Goal: Transaction & Acquisition: Book appointment/travel/reservation

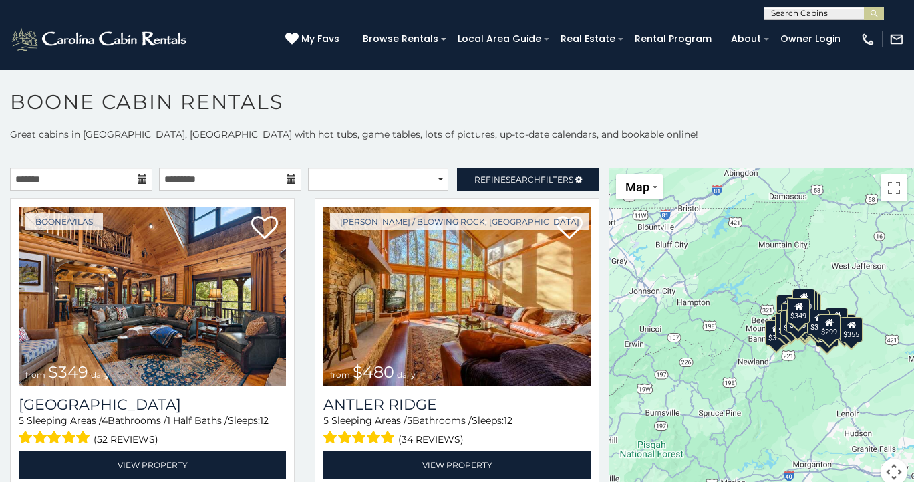
click at [140, 180] on icon at bounding box center [142, 178] width 9 height 9
click at [118, 180] on input "text" at bounding box center [81, 179] width 142 height 23
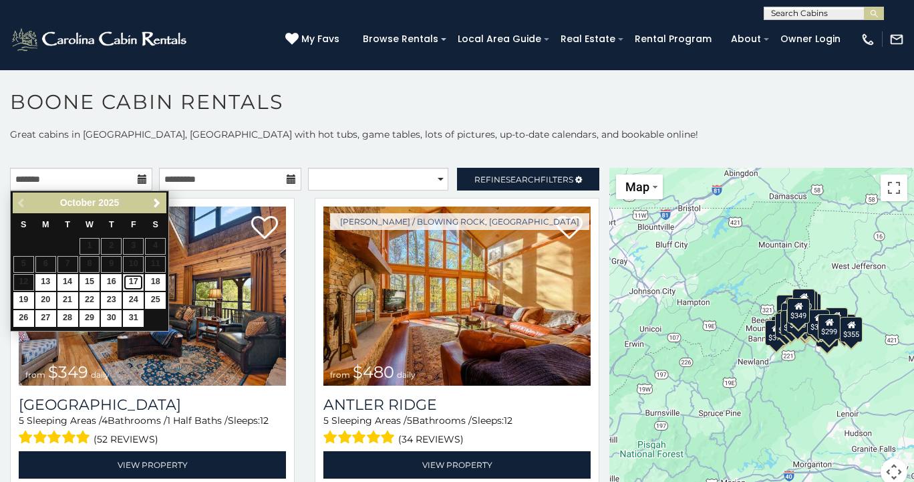
click at [134, 283] on link "17" at bounding box center [133, 282] width 21 height 17
type input "**********"
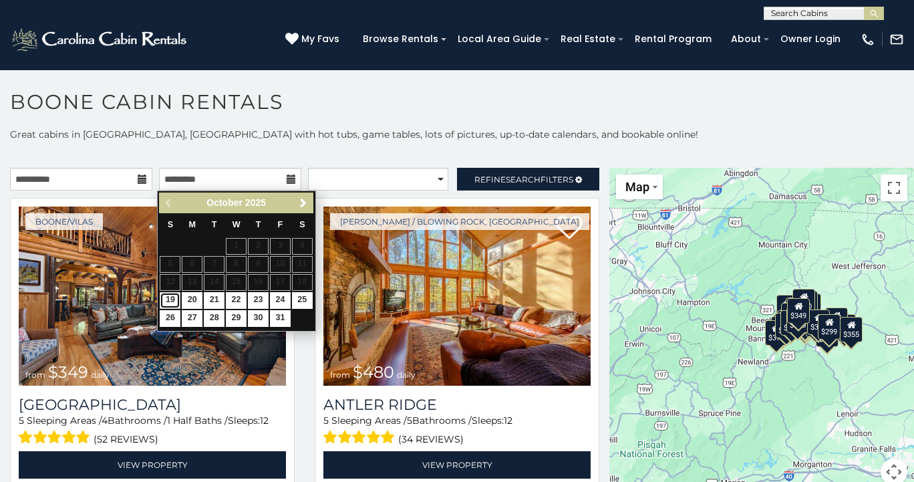
click at [168, 300] on link "19" at bounding box center [170, 300] width 21 height 17
type input "**********"
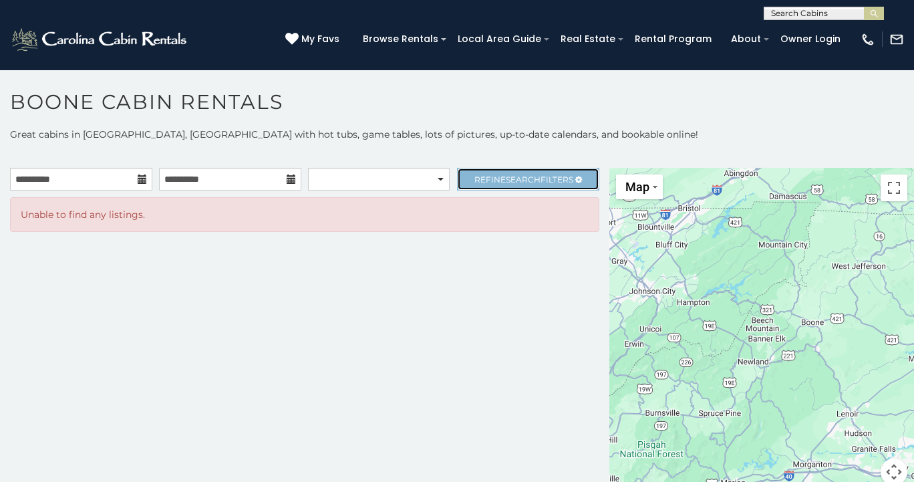
click at [532, 184] on link "Refine Search Filters" at bounding box center [528, 179] width 142 height 23
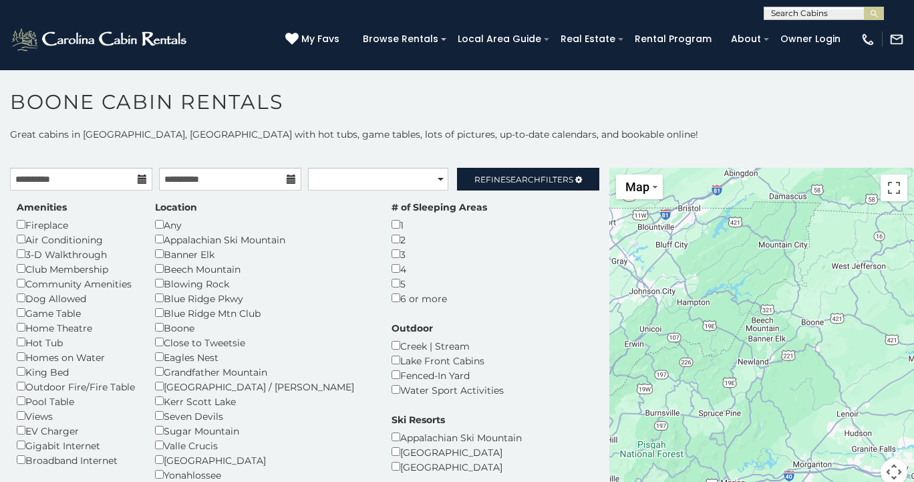
click at [579, 132] on p "Great cabins in [GEOGRAPHIC_DATA], [GEOGRAPHIC_DATA] with hot tubs, game tables…" at bounding box center [457, 134] width 914 height 13
click at [166, 431] on div "Sugar Mountain" at bounding box center [263, 430] width 217 height 15
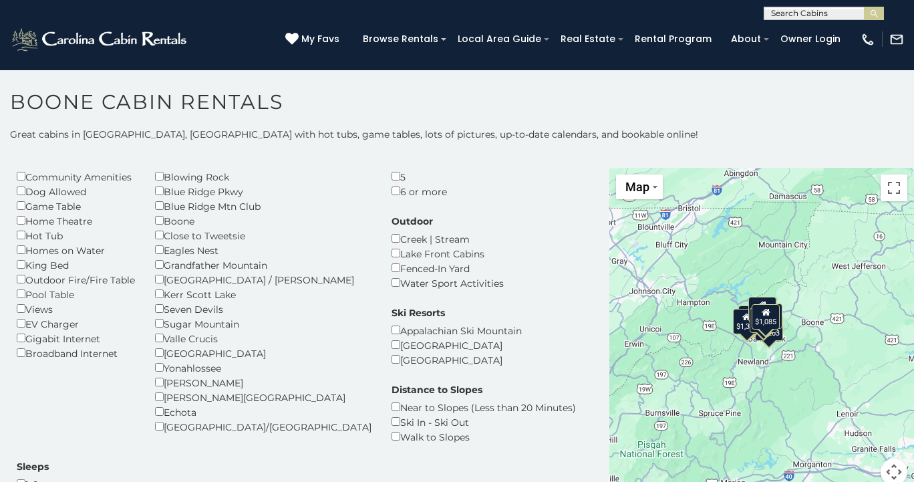
scroll to position [134, 0]
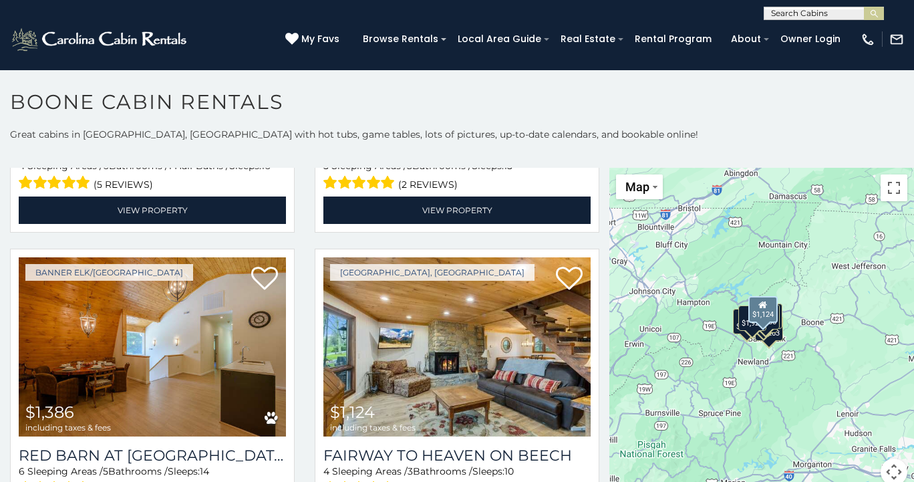
scroll to position [748, 0]
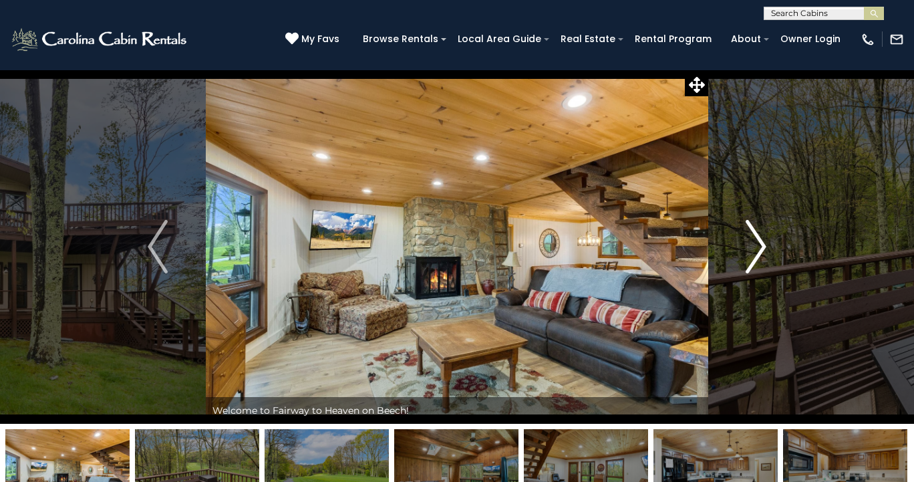
click at [760, 255] on img "Next" at bounding box center [756, 246] width 20 height 53
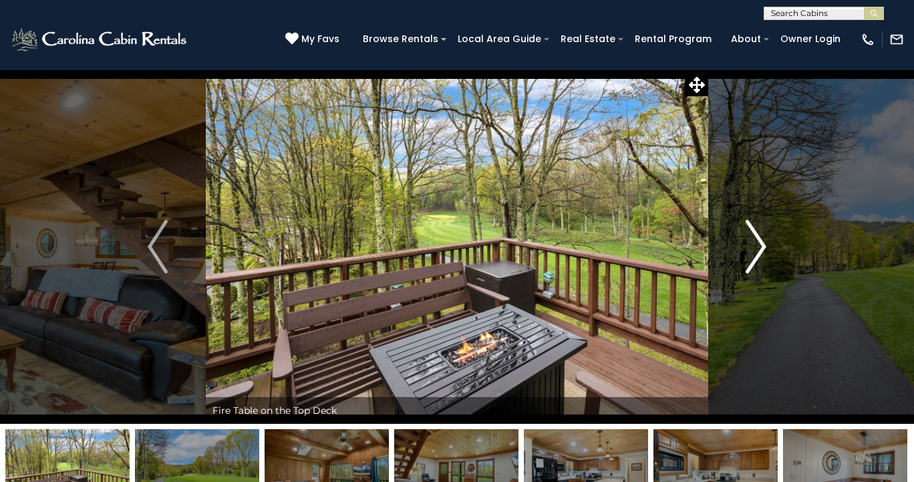
click at [760, 255] on img "Next" at bounding box center [756, 246] width 20 height 53
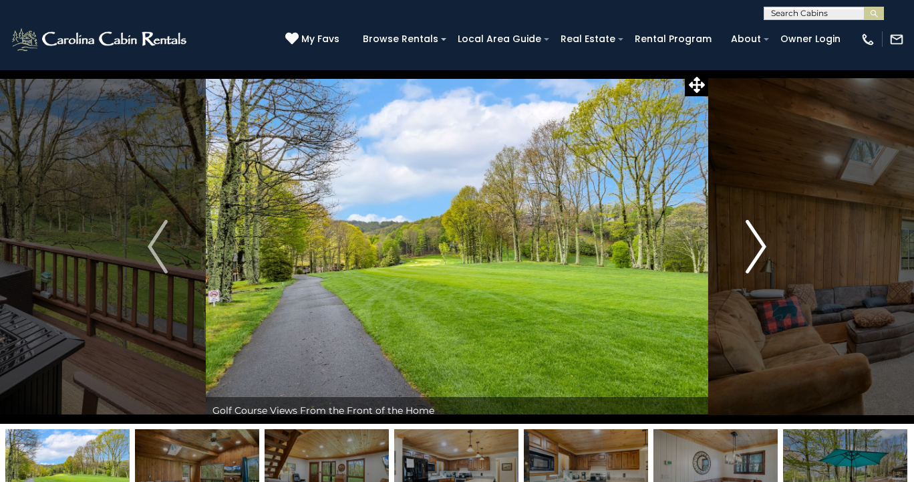
click at [765, 253] on img "Next" at bounding box center [756, 246] width 20 height 53
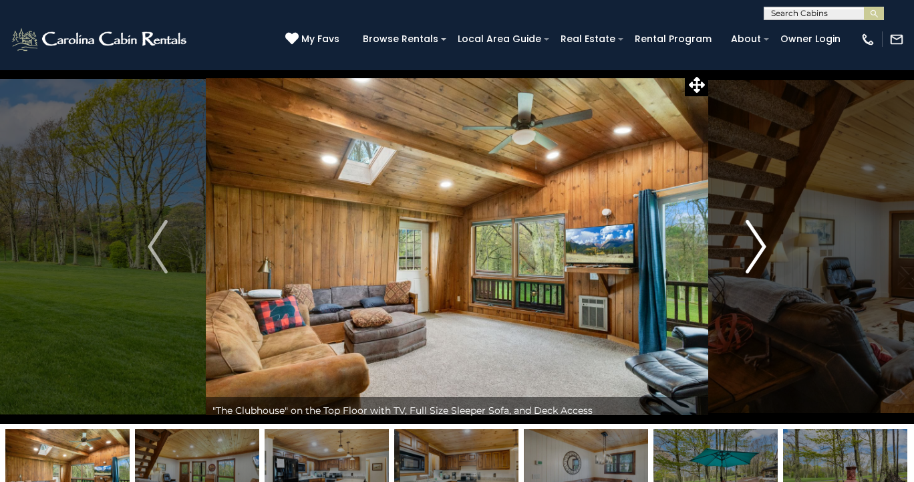
click at [765, 253] on img "Next" at bounding box center [756, 246] width 20 height 53
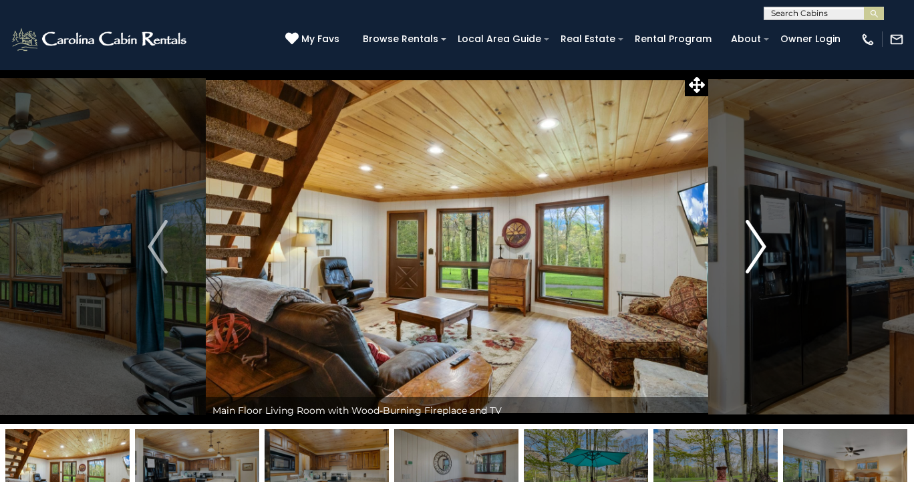
click at [765, 253] on img "Next" at bounding box center [756, 246] width 20 height 53
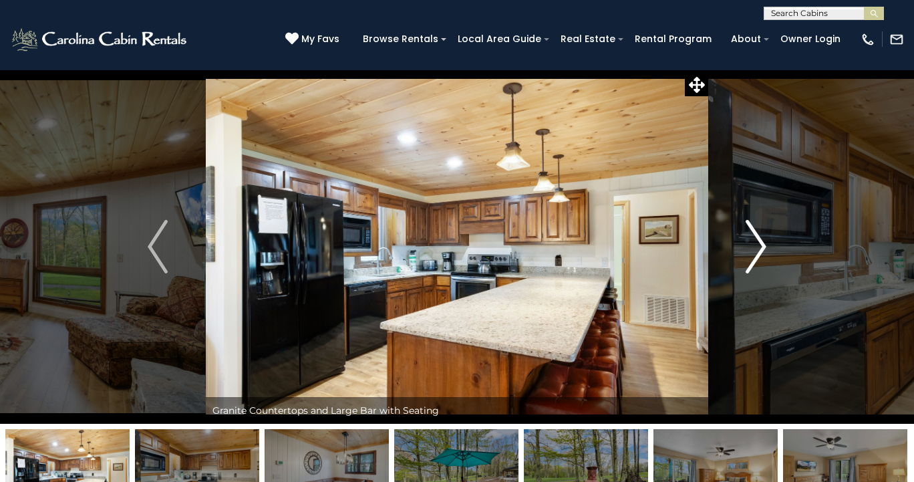
click at [765, 253] on img "Next" at bounding box center [756, 246] width 20 height 53
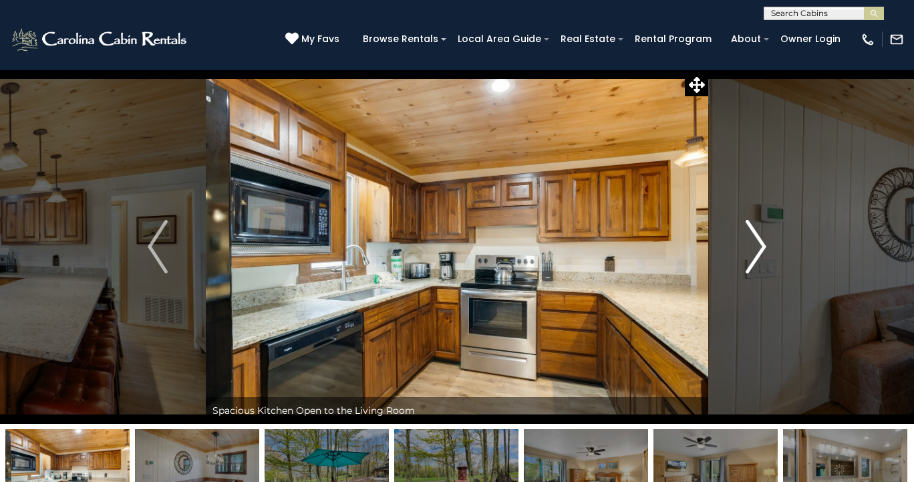
click at [765, 253] on img "Next" at bounding box center [756, 246] width 20 height 53
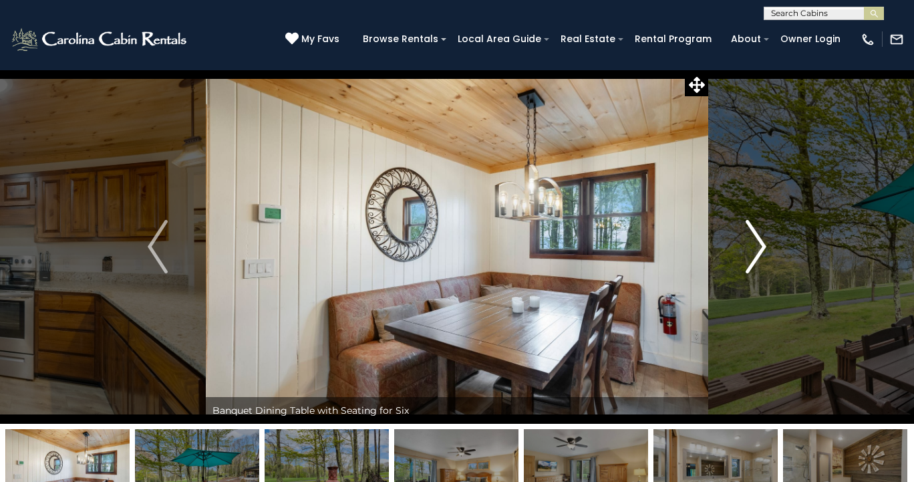
click at [765, 253] on img "Next" at bounding box center [756, 246] width 20 height 53
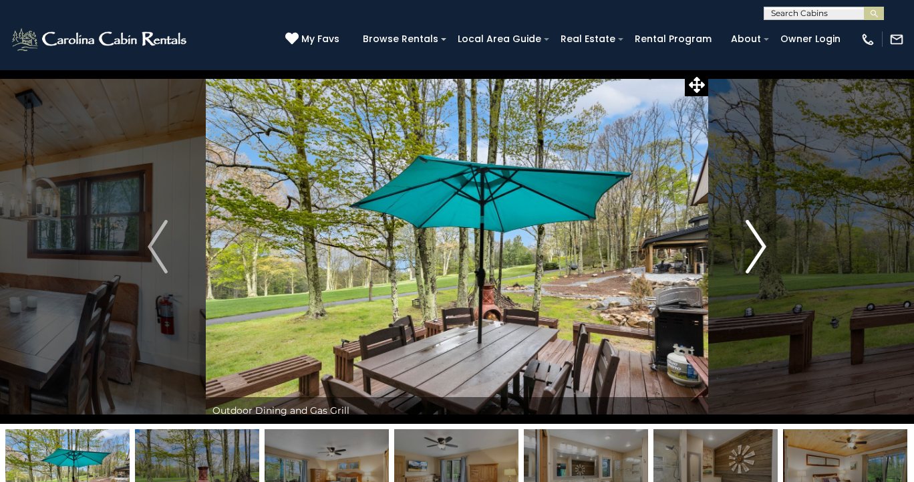
click at [765, 253] on img "Next" at bounding box center [756, 246] width 20 height 53
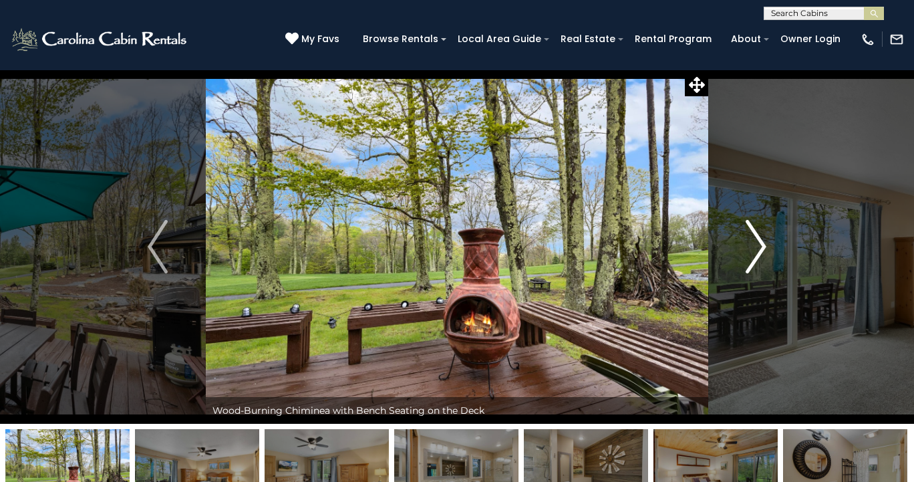
click at [765, 253] on img "Next" at bounding box center [756, 246] width 20 height 53
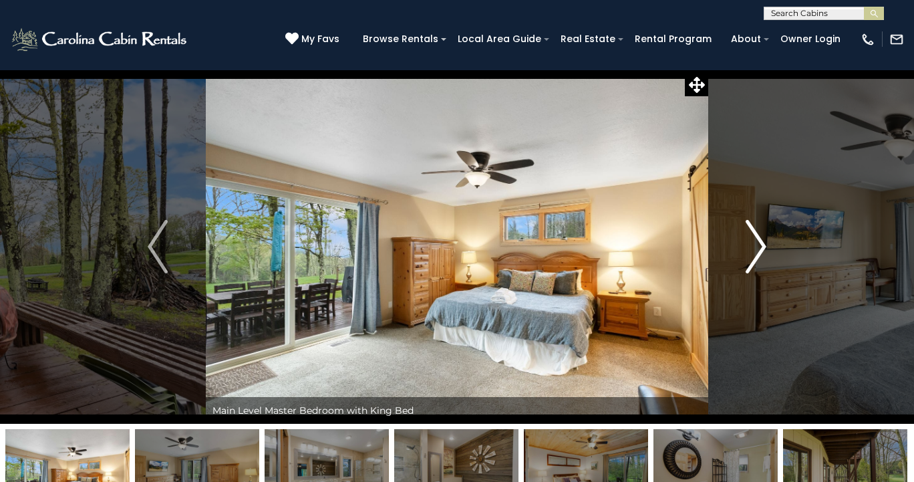
click at [765, 253] on img "Next" at bounding box center [756, 246] width 20 height 53
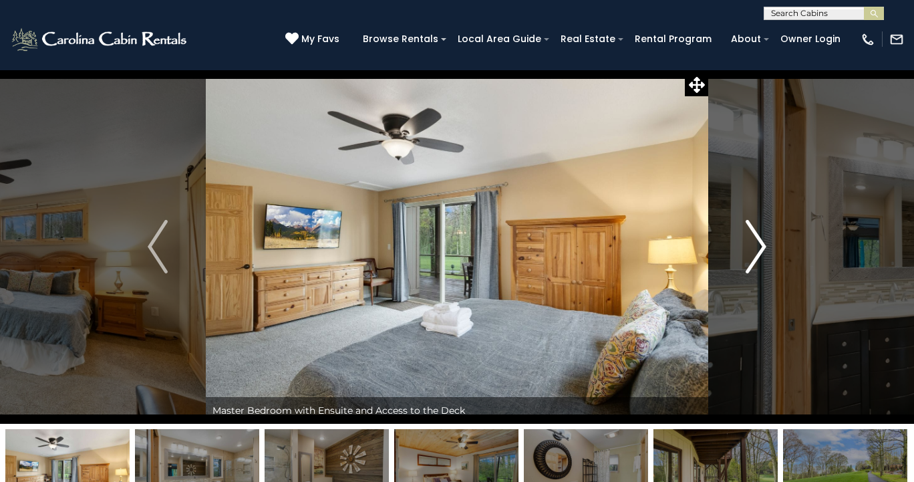
click at [765, 253] on img "Next" at bounding box center [756, 246] width 20 height 53
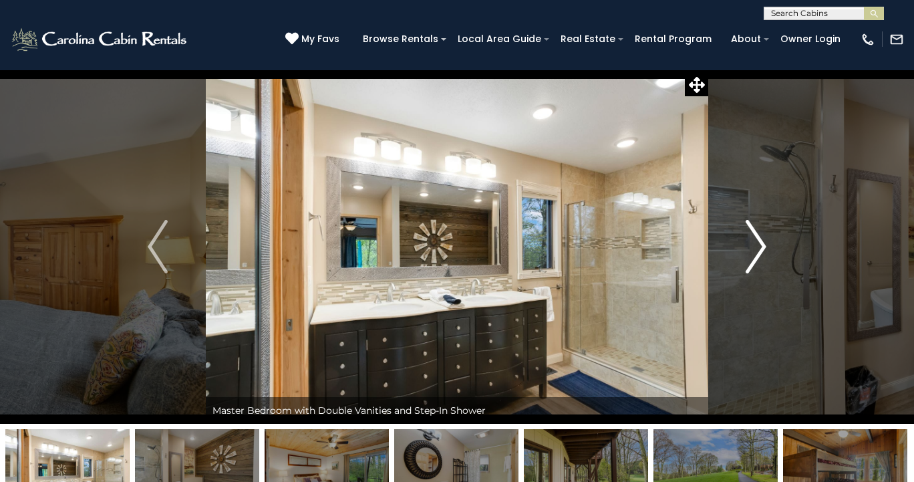
click at [765, 253] on img "Next" at bounding box center [756, 246] width 20 height 53
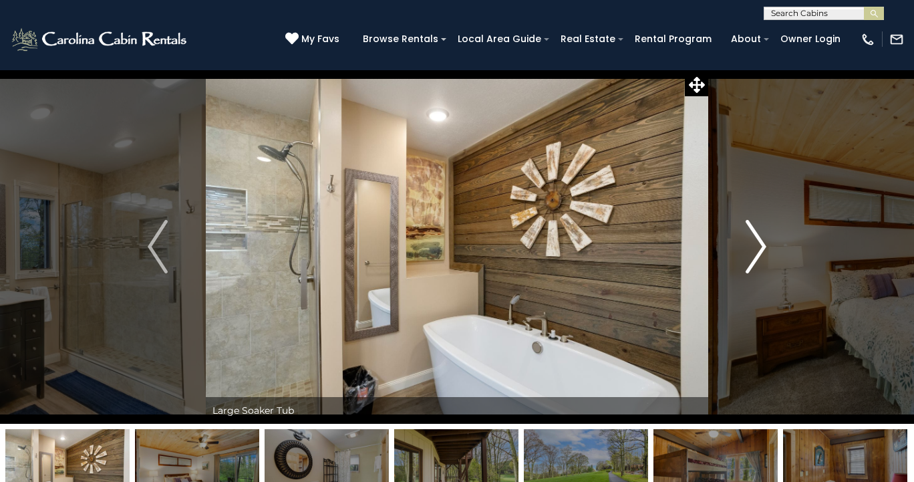
click at [765, 253] on img "Next" at bounding box center [756, 246] width 20 height 53
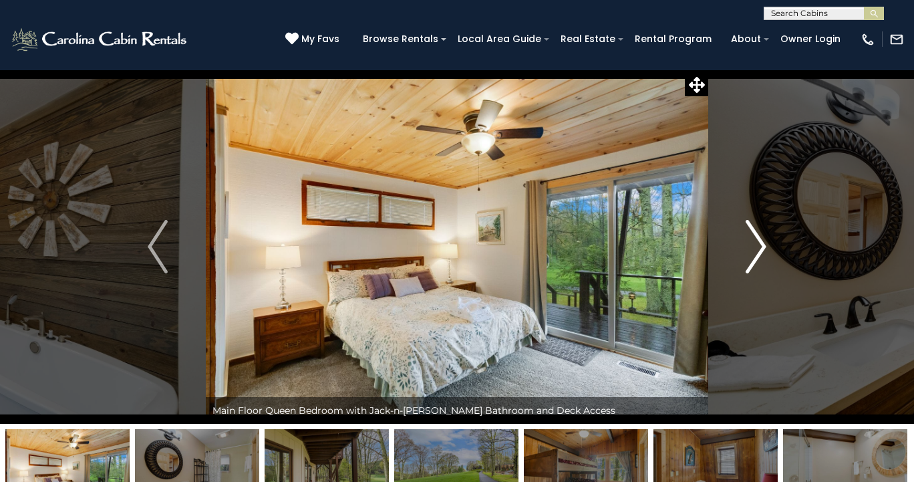
click at [765, 253] on img "Next" at bounding box center [756, 246] width 20 height 53
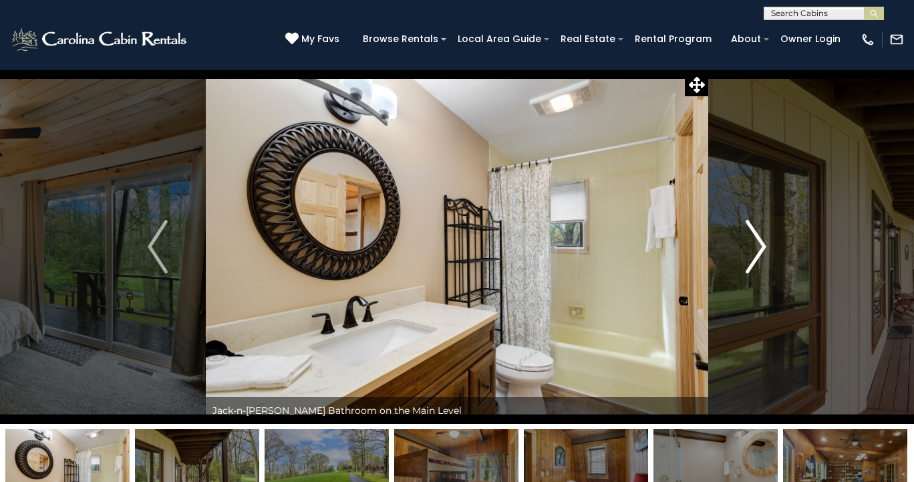
click at [765, 253] on img "Next" at bounding box center [756, 246] width 20 height 53
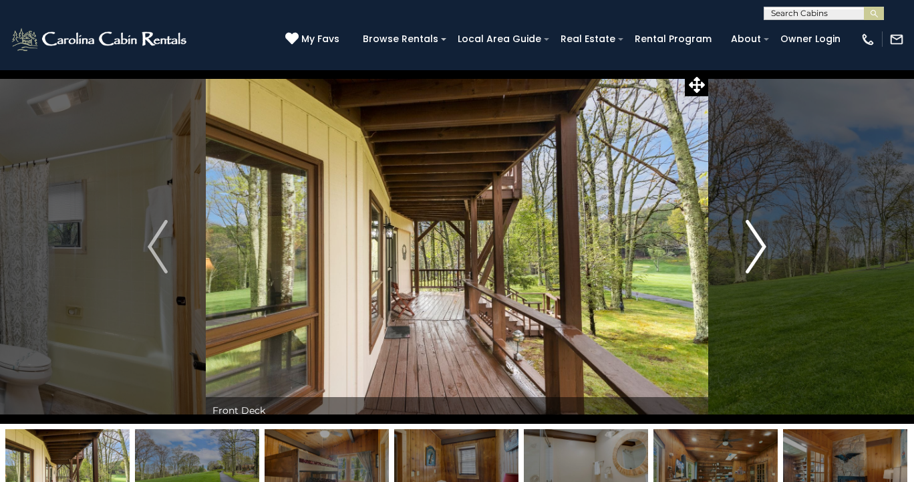
click at [765, 253] on img "Next" at bounding box center [756, 246] width 20 height 53
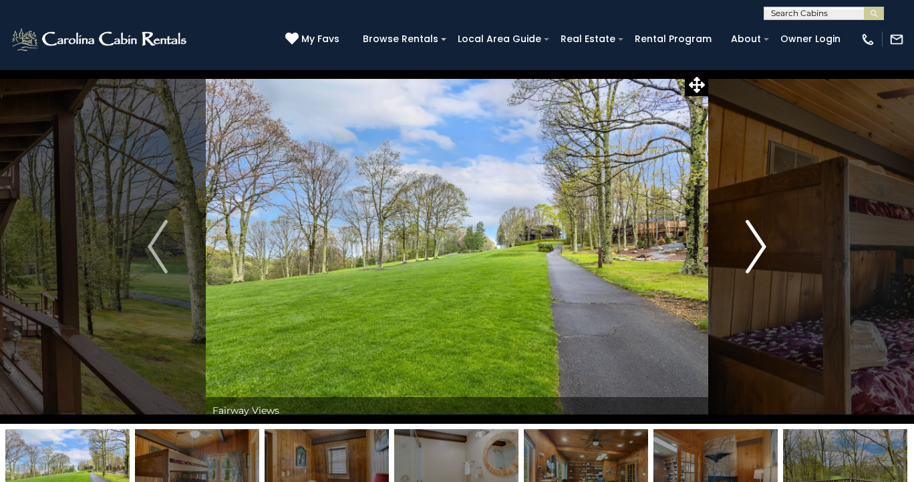
click at [765, 253] on img "Next" at bounding box center [756, 246] width 20 height 53
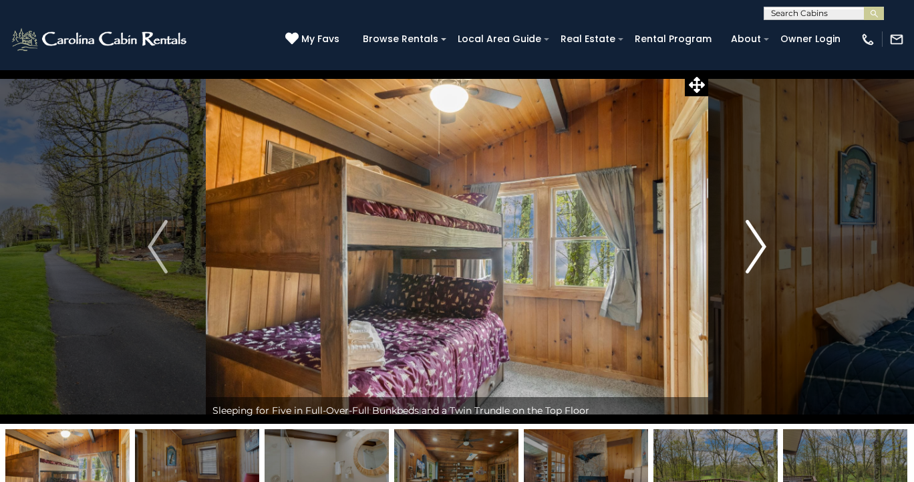
click at [765, 253] on img "Next" at bounding box center [756, 246] width 20 height 53
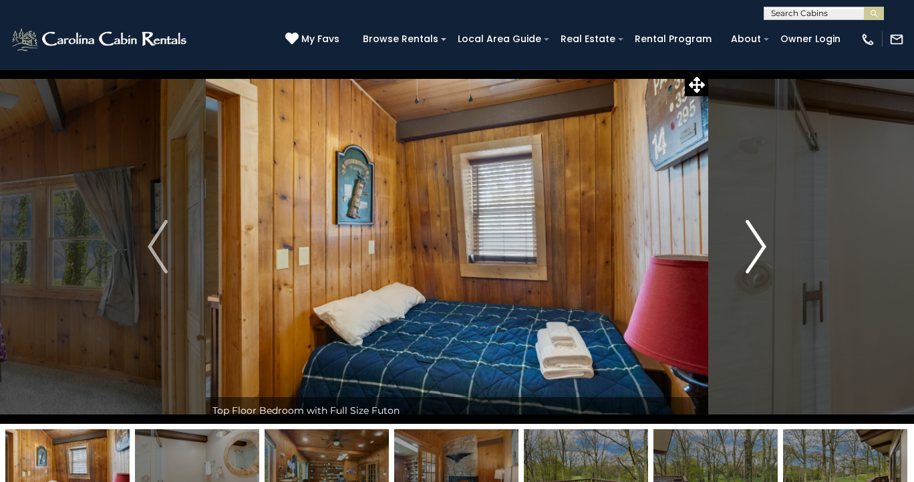
click at [765, 253] on img "Next" at bounding box center [756, 246] width 20 height 53
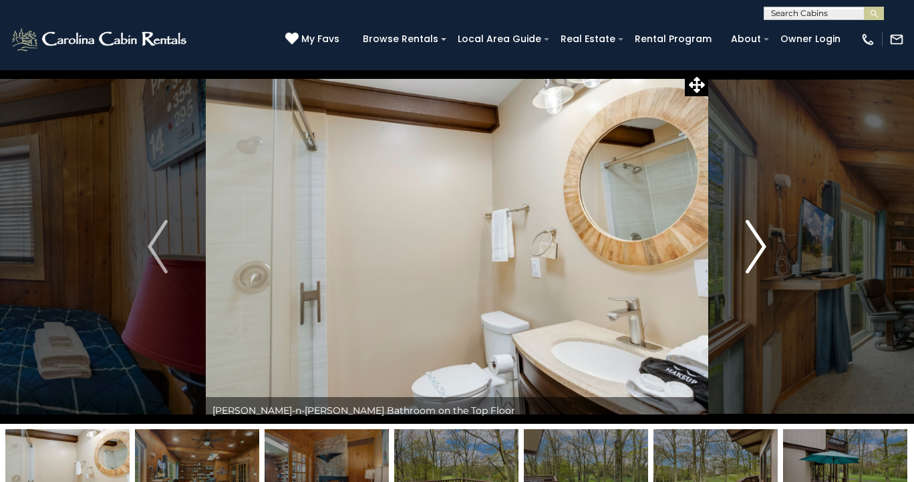
click at [765, 253] on img "Next" at bounding box center [756, 246] width 20 height 53
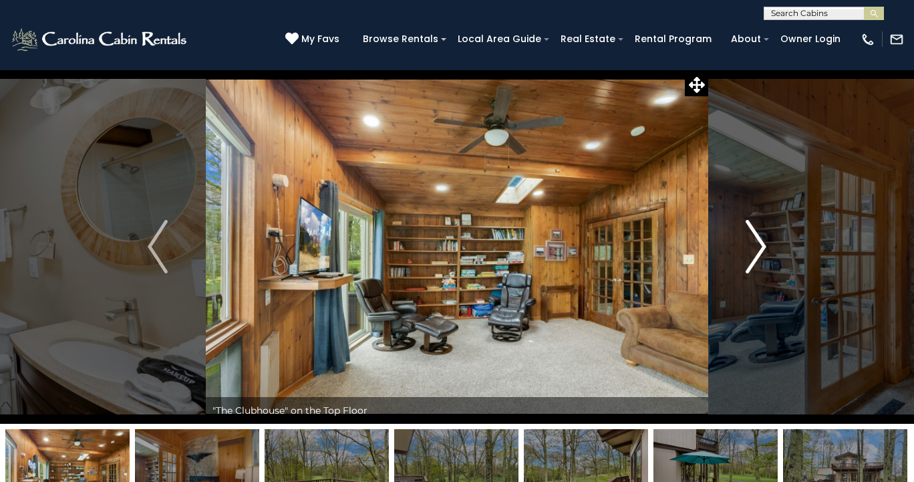
click at [765, 253] on img "Next" at bounding box center [756, 246] width 20 height 53
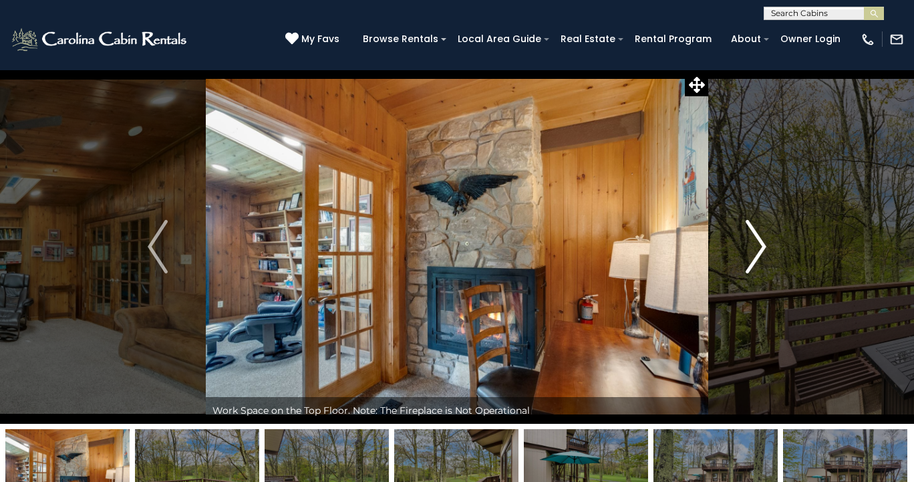
click at [765, 253] on img "Next" at bounding box center [756, 246] width 20 height 53
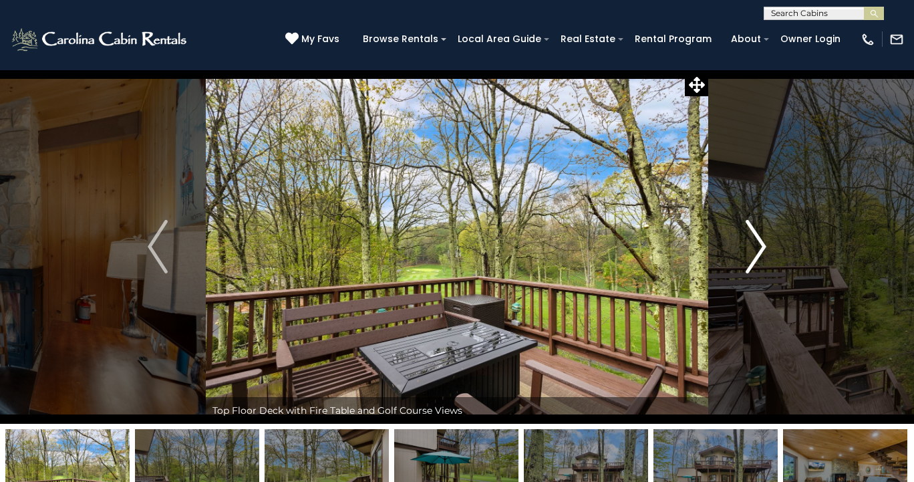
click at [765, 253] on img "Next" at bounding box center [756, 246] width 20 height 53
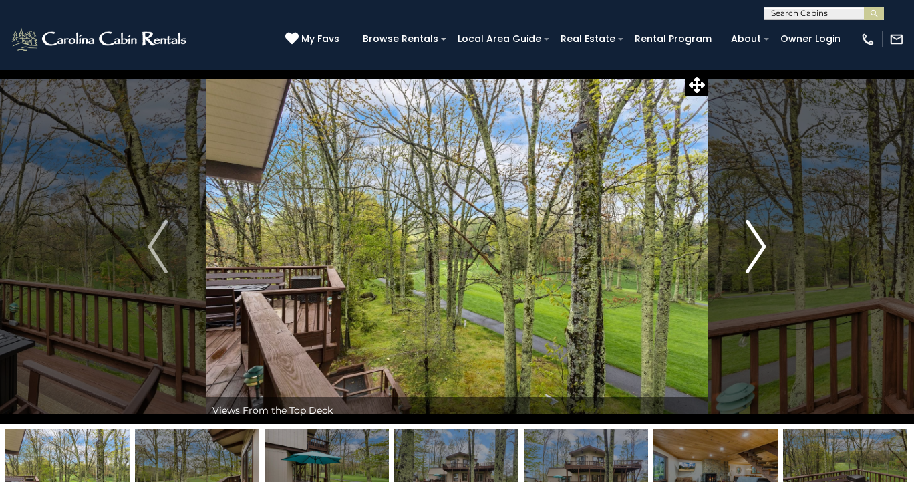
click at [765, 253] on img "Next" at bounding box center [756, 246] width 20 height 53
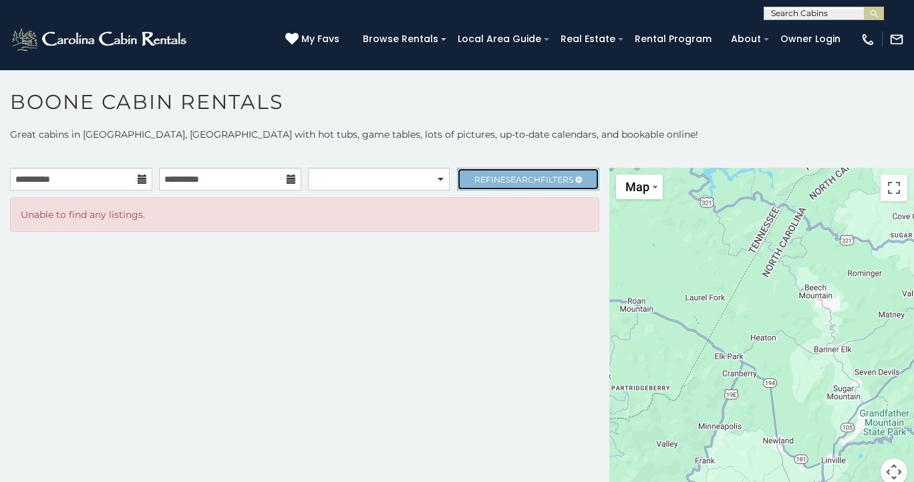
click at [515, 180] on span "Search" at bounding box center [523, 179] width 35 height 10
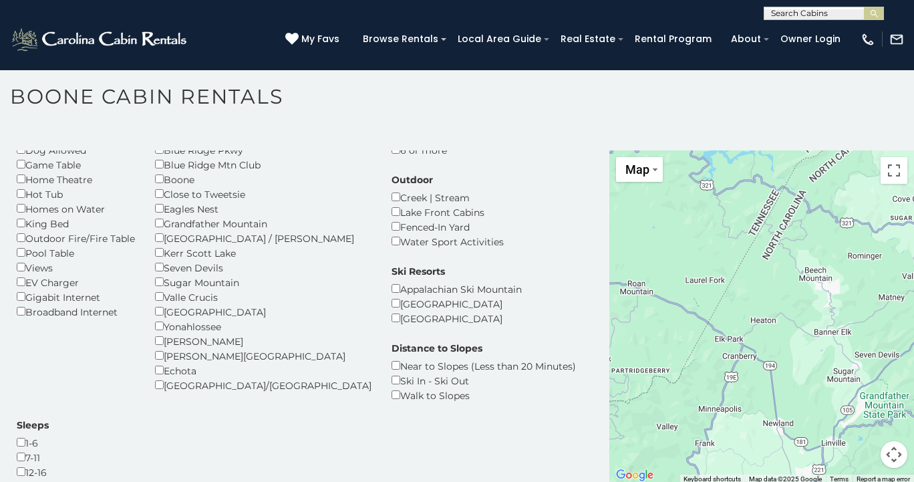
scroll to position [7, 0]
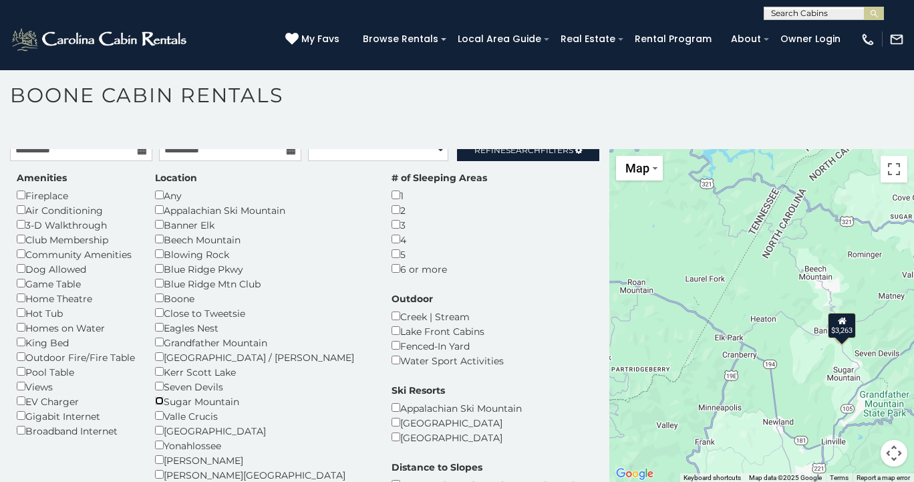
scroll to position [37, 0]
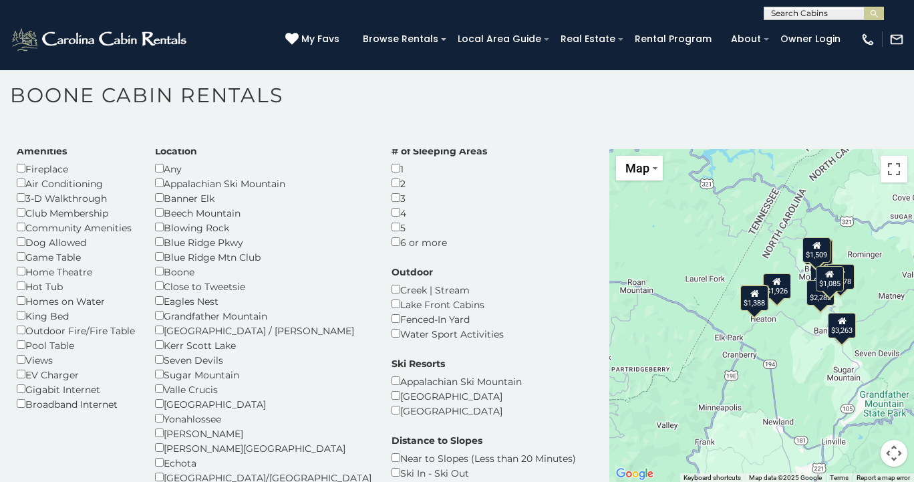
click at [162, 308] on div "Grandfather Mountain" at bounding box center [263, 315] width 217 height 15
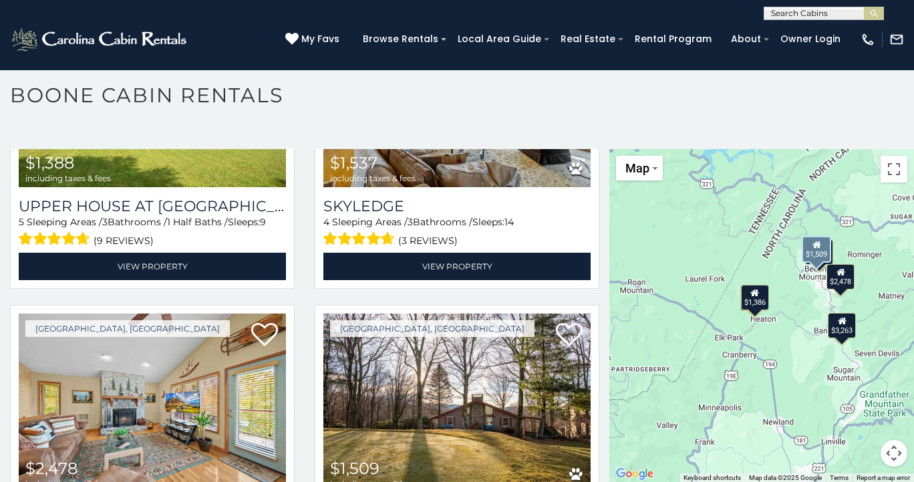
scroll to position [990, 0]
